Goal: Task Accomplishment & Management: Complete application form

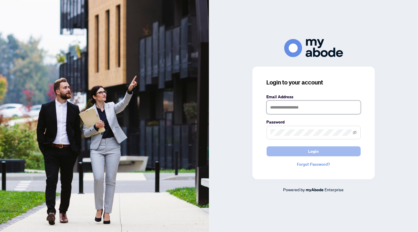
type input "**********"
click at [312, 153] on span "Login" at bounding box center [313, 151] width 11 height 9
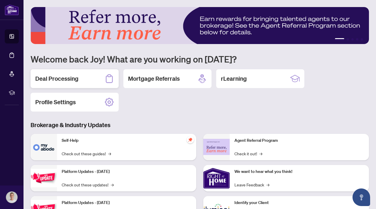
click at [78, 82] on div "Deal Processing" at bounding box center [75, 78] width 88 height 19
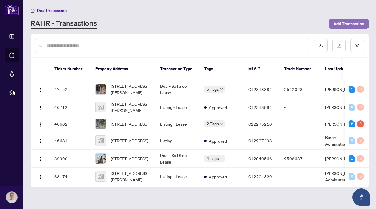
click at [346, 25] on span "Add Transaction" at bounding box center [348, 23] width 31 height 9
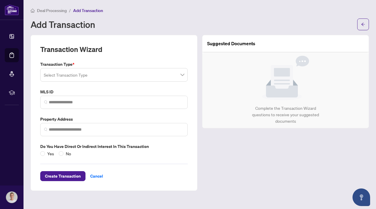
click at [123, 73] on input "search" at bounding box center [111, 75] width 135 height 13
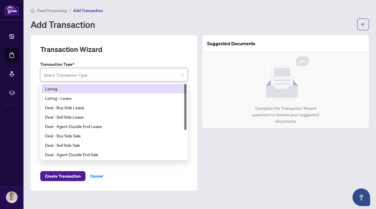
click at [85, 87] on div "Listing" at bounding box center [114, 88] width 138 height 6
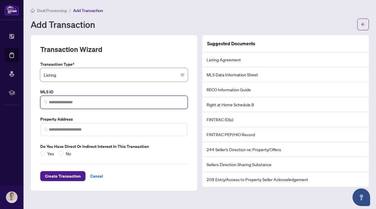
click at [70, 100] on input "search" at bounding box center [116, 102] width 135 height 6
paste input "*********"
type input "*********"
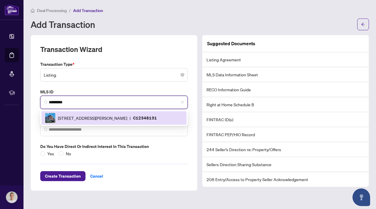
click at [82, 115] on span "[STREET_ADDRESS][PERSON_NAME]" at bounding box center [92, 118] width 69 height 6
type input "**********"
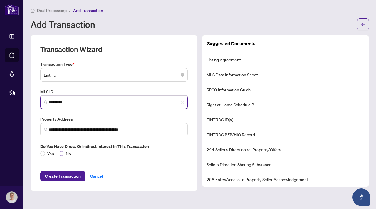
type input "*********"
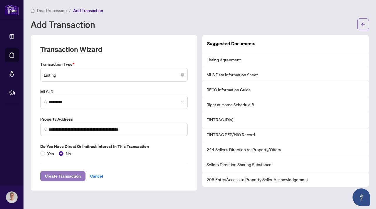
click at [75, 177] on span "Create Transaction" at bounding box center [63, 175] width 36 height 9
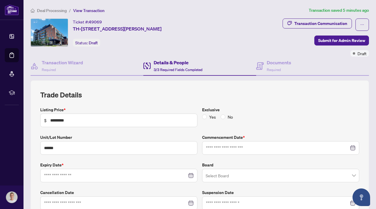
type input "**********"
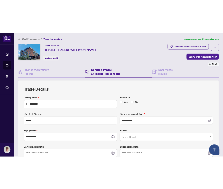
scroll to position [55, 0]
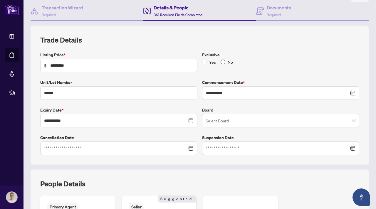
click at [226, 60] on span "No" at bounding box center [230, 62] width 10 height 6
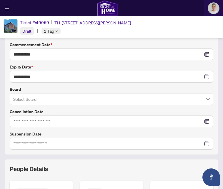
scroll to position [135, 0]
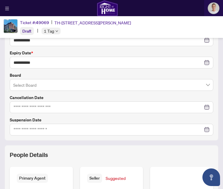
click at [33, 86] on input "search" at bounding box center [108, 84] width 191 height 11
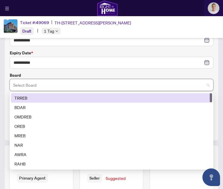
click at [28, 96] on div "TRREB" at bounding box center [111, 98] width 194 height 6
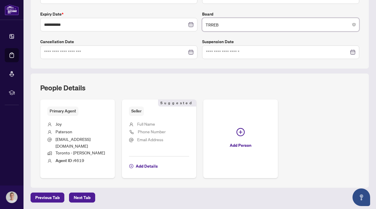
scroll to position [158, 0]
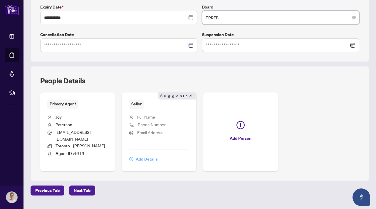
click at [146, 155] on span "Add Details" at bounding box center [147, 158] width 22 height 9
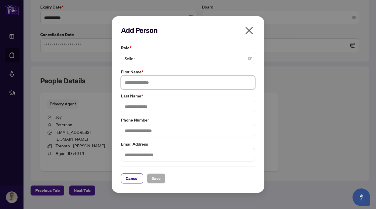
click at [142, 81] on input "text" at bounding box center [188, 83] width 134 height 14
type input "*******"
click at [160, 179] on span "Save" at bounding box center [156, 178] width 9 height 9
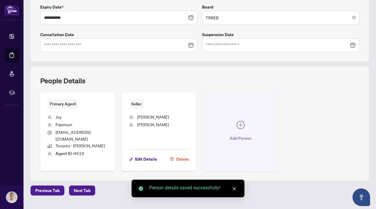
click at [242, 123] on icon "plus-circle" at bounding box center [240, 125] width 8 height 8
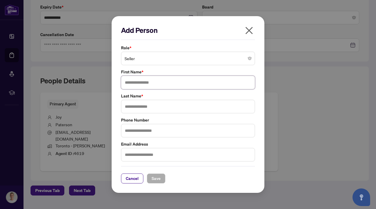
click at [176, 81] on input "text" at bounding box center [188, 83] width 134 height 14
type input "*******"
click at [155, 175] on span "Save" at bounding box center [156, 178] width 9 height 9
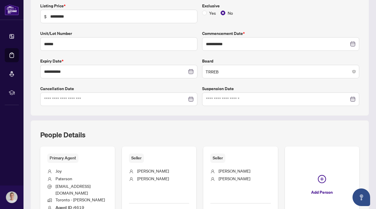
scroll to position [166, 0]
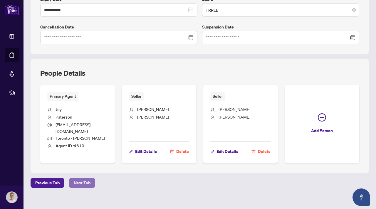
click at [87, 178] on span "Next Tab" at bounding box center [82, 182] width 17 height 9
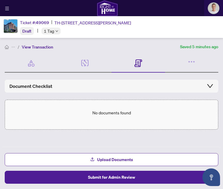
click at [107, 159] on span "Upload Documents" at bounding box center [115, 159] width 36 height 9
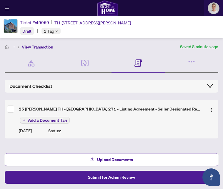
click at [49, 120] on span "Add a Document Tag" at bounding box center [47, 120] width 39 height 4
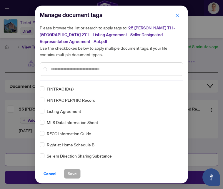
click at [71, 82] on div "Manage document tags Please browse the list or search to apply tags to: 25 [PER…" at bounding box center [111, 94] width 143 height 168
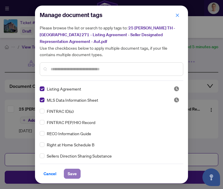
click at [73, 174] on span "Save" at bounding box center [72, 173] width 9 height 9
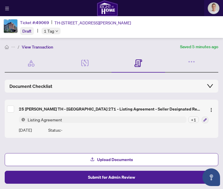
click at [107, 159] on span "Upload Documents" at bounding box center [115, 159] width 36 height 9
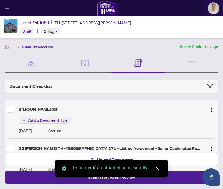
click at [42, 119] on span "Add a Document Tag" at bounding box center [47, 120] width 39 height 4
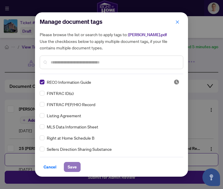
click at [72, 168] on span "Save" at bounding box center [72, 166] width 9 height 9
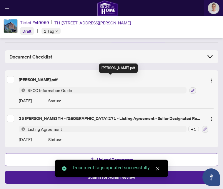
scroll to position [29, 0]
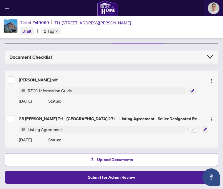
click at [102, 158] on span "Upload Documents" at bounding box center [115, 159] width 36 height 9
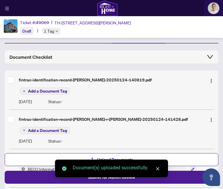
click at [47, 95] on div "fintrac-identification-record-[PERSON_NAME]-20250124-140819.pdf Add a Document …" at bounding box center [111, 90] width 213 height 34
click at [53, 91] on span "Add a Document Tag" at bounding box center [47, 91] width 39 height 4
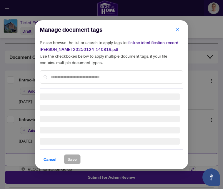
click at [60, 74] on div "Manage document tags Please browse the list or search to apply tags to: fintrac…" at bounding box center [111, 57] width 143 height 64
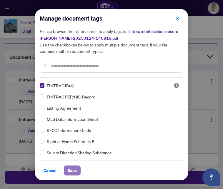
click at [75, 169] on span "Save" at bounding box center [72, 170] width 9 height 9
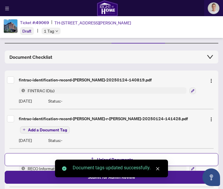
click at [46, 128] on span "Add a Document Tag" at bounding box center [47, 130] width 39 height 4
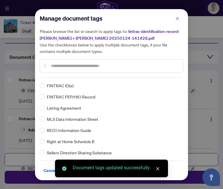
click at [41, 90] on div "FINTRAC ID(s) FINTRAC PEP/HIO Record Listing Agreement MLS Data Information She…" at bounding box center [111, 118] width 143 height 73
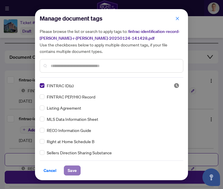
click at [73, 171] on span "Save" at bounding box center [72, 170] width 9 height 9
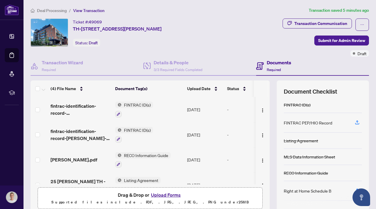
scroll to position [0, 0]
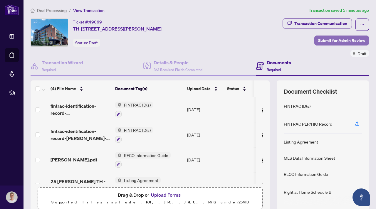
click at [337, 42] on span "Submit for Admin Review" at bounding box center [341, 40] width 47 height 9
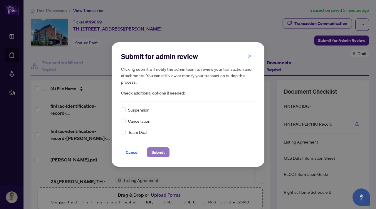
click at [164, 153] on span "Submit" at bounding box center [158, 152] width 13 height 9
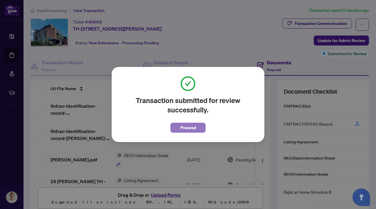
click at [194, 128] on span "Proceed" at bounding box center [188, 127] width 16 height 9
